Goal: Task Accomplishment & Management: Manage account settings

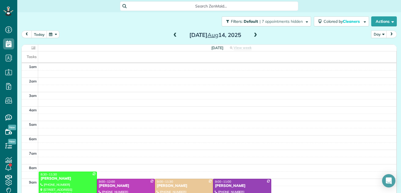
scroll to position [87, 0]
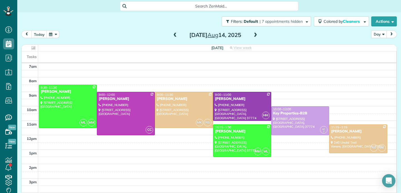
click at [376, 35] on button "Day" at bounding box center [379, 35] width 16 height 8
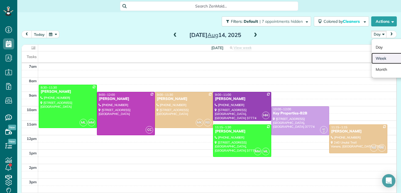
click at [383, 57] on link "Week" at bounding box center [393, 58] width 44 height 11
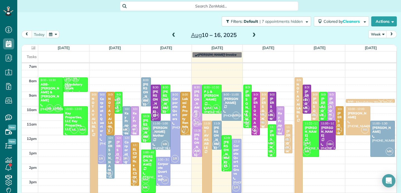
click at [253, 35] on span at bounding box center [254, 35] width 6 height 5
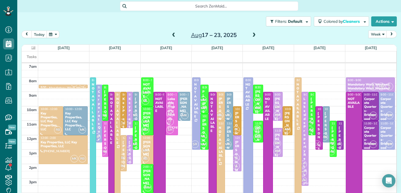
click at [255, 34] on span at bounding box center [254, 35] width 6 height 5
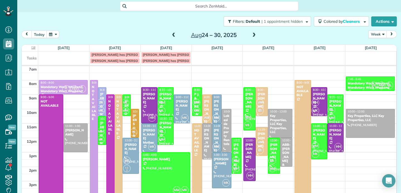
click at [168, 100] on div "MM ML" at bounding box center [164, 107] width 15 height 16
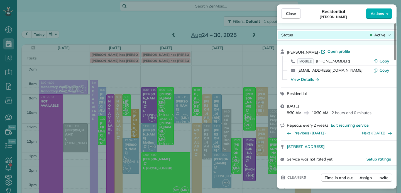
click at [380, 35] on span "Active" at bounding box center [379, 35] width 11 height 6
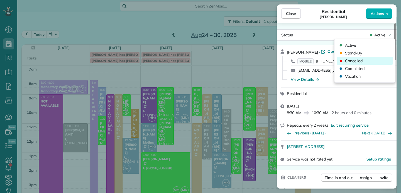
click at [358, 61] on span "Cancelled" at bounding box center [354, 61] width 18 height 6
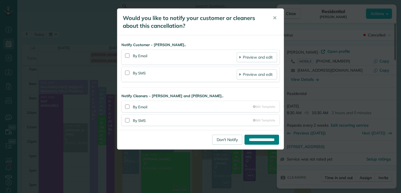
click at [260, 141] on input "**********" at bounding box center [261, 140] width 34 height 10
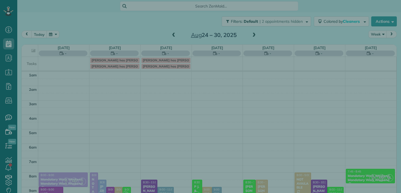
scroll to position [87, 0]
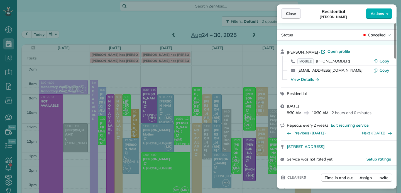
click at [297, 15] on button "Close" at bounding box center [290, 13] width 19 height 11
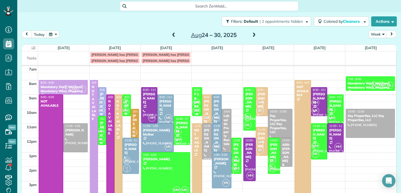
click at [255, 36] on span at bounding box center [254, 35] width 6 height 5
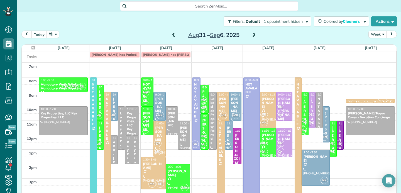
click at [255, 36] on span at bounding box center [254, 35] width 6 height 5
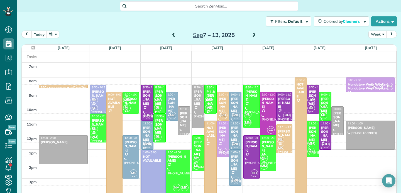
click at [162, 93] on div "[PERSON_NAME]" at bounding box center [159, 98] width 9 height 16
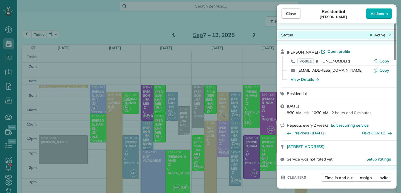
click at [380, 34] on span "Active" at bounding box center [379, 35] width 11 height 6
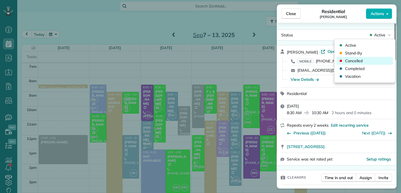
click at [363, 62] on div "Cancelled" at bounding box center [364, 61] width 56 height 8
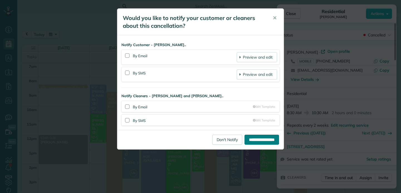
click at [257, 140] on input "**********" at bounding box center [261, 140] width 34 height 10
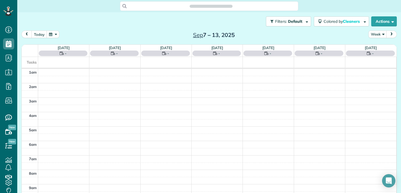
scroll to position [87, 0]
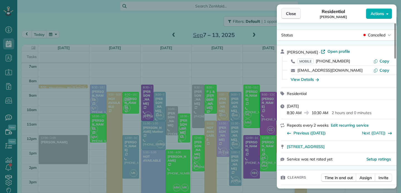
click at [292, 12] on span "Close" at bounding box center [291, 14] width 10 height 6
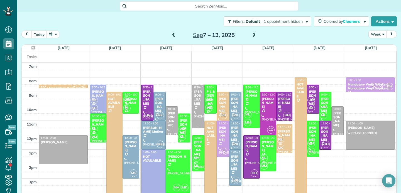
click at [196, 100] on div "[PERSON_NAME]" at bounding box center [198, 98] width 9 height 16
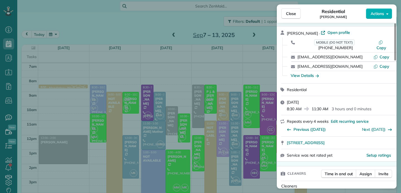
scroll to position [75, 0]
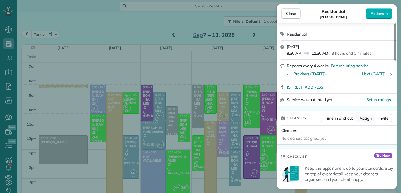
click at [367, 116] on span "Assign" at bounding box center [365, 119] width 12 height 6
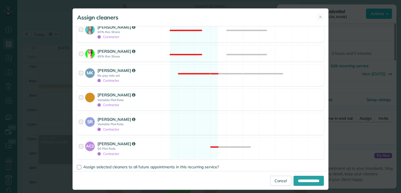
scroll to position [196, 0]
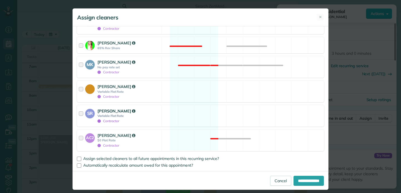
click at [82, 114] on div at bounding box center [82, 116] width 6 height 16
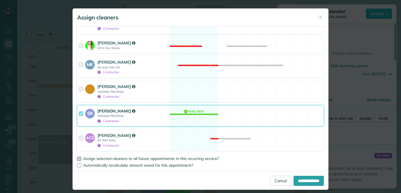
click at [78, 158] on div at bounding box center [79, 159] width 4 height 4
click at [304, 184] on input "**********" at bounding box center [308, 181] width 30 height 10
type input "**********"
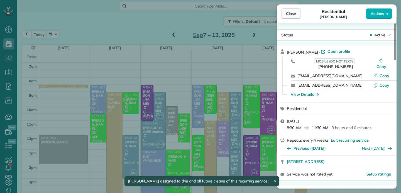
click at [294, 11] on span "Close" at bounding box center [291, 14] width 10 height 6
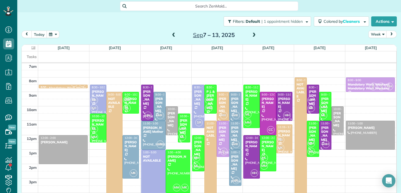
click at [173, 35] on span at bounding box center [174, 35] width 6 height 5
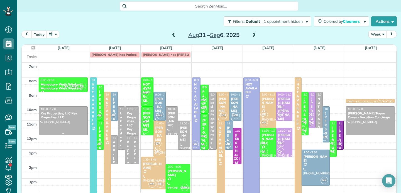
click at [69, 122] on div at bounding box center [63, 121] width 48 height 28
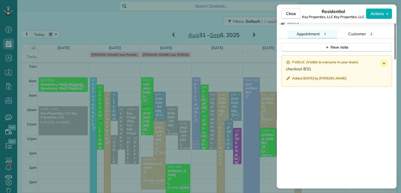
scroll to position [548, 0]
click at [292, 16] on span "Close" at bounding box center [291, 14] width 10 height 6
